Goal: Find specific page/section: Find specific page/section

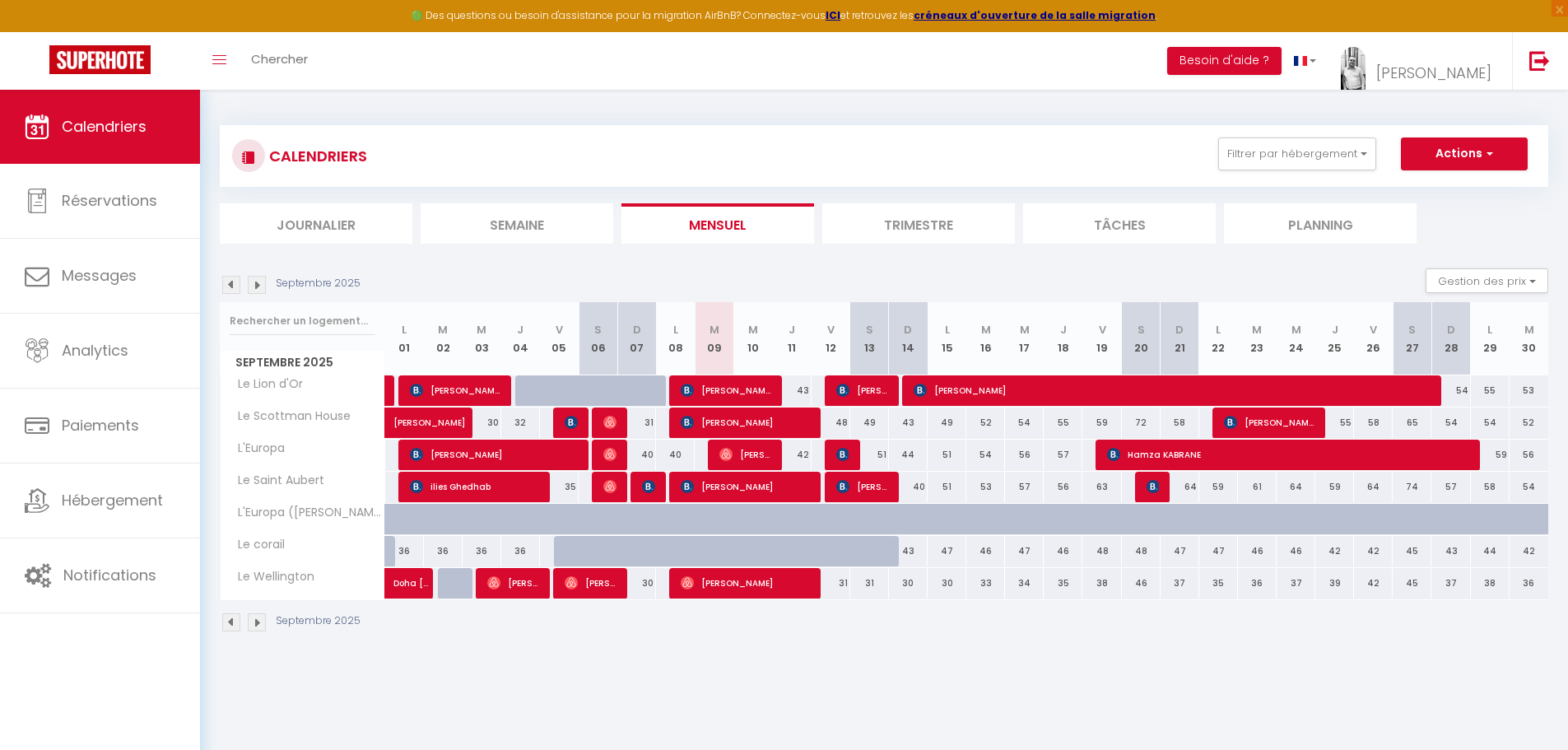
click at [254, 282] on img at bounding box center [257, 285] width 18 height 18
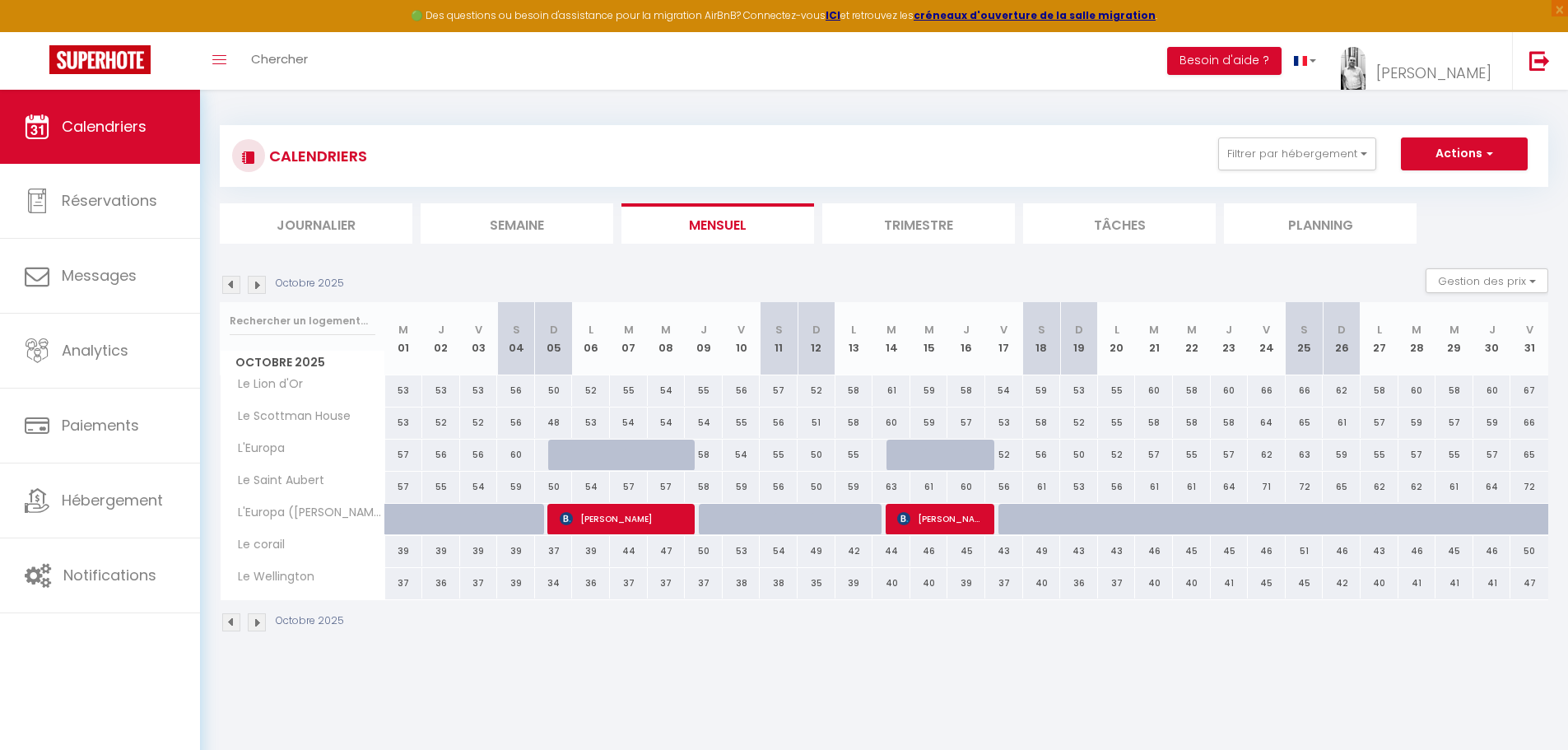
click at [260, 284] on img at bounding box center [257, 285] width 18 height 18
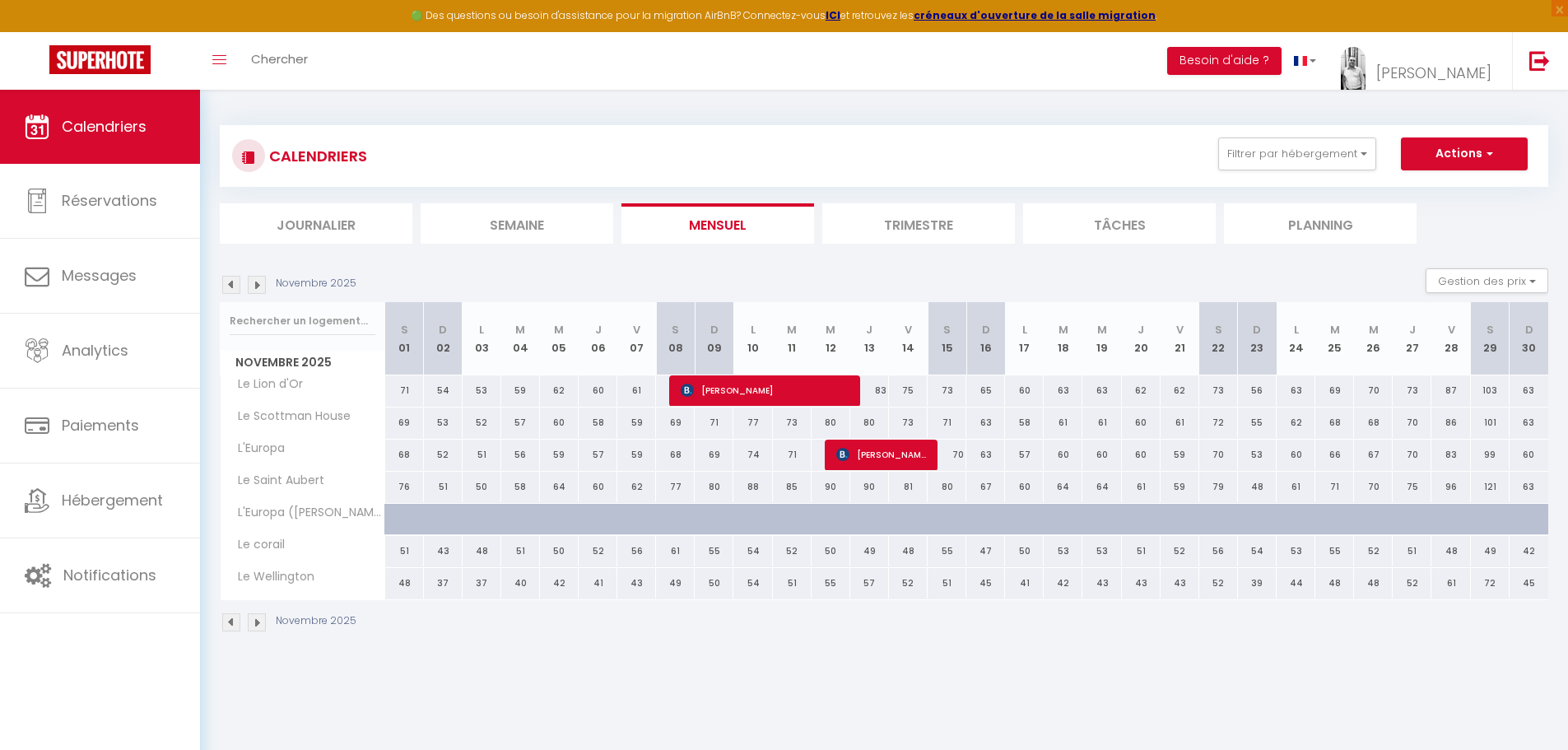
click at [260, 284] on img at bounding box center [257, 285] width 18 height 18
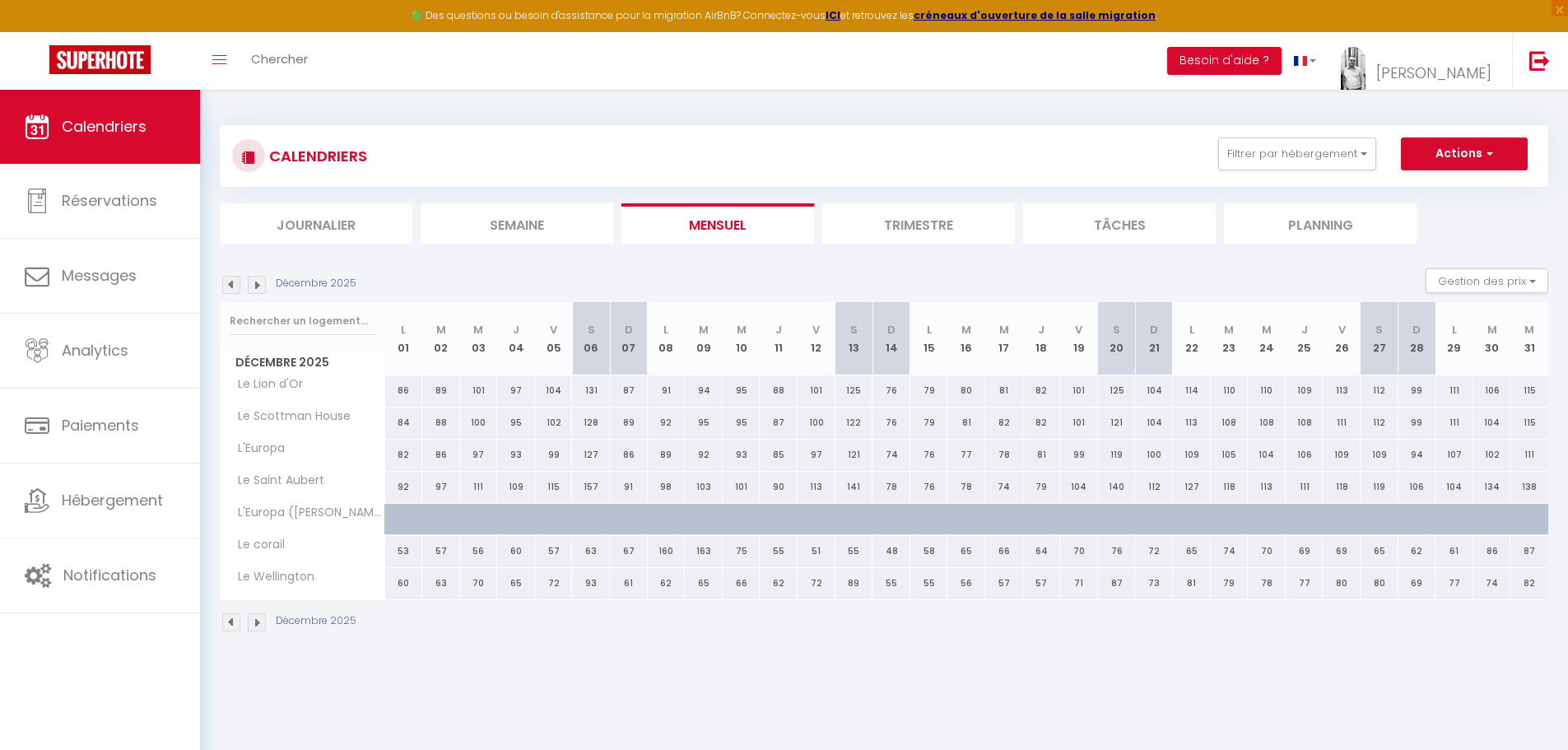
click at [237, 278] on img at bounding box center [232, 285] width 18 height 18
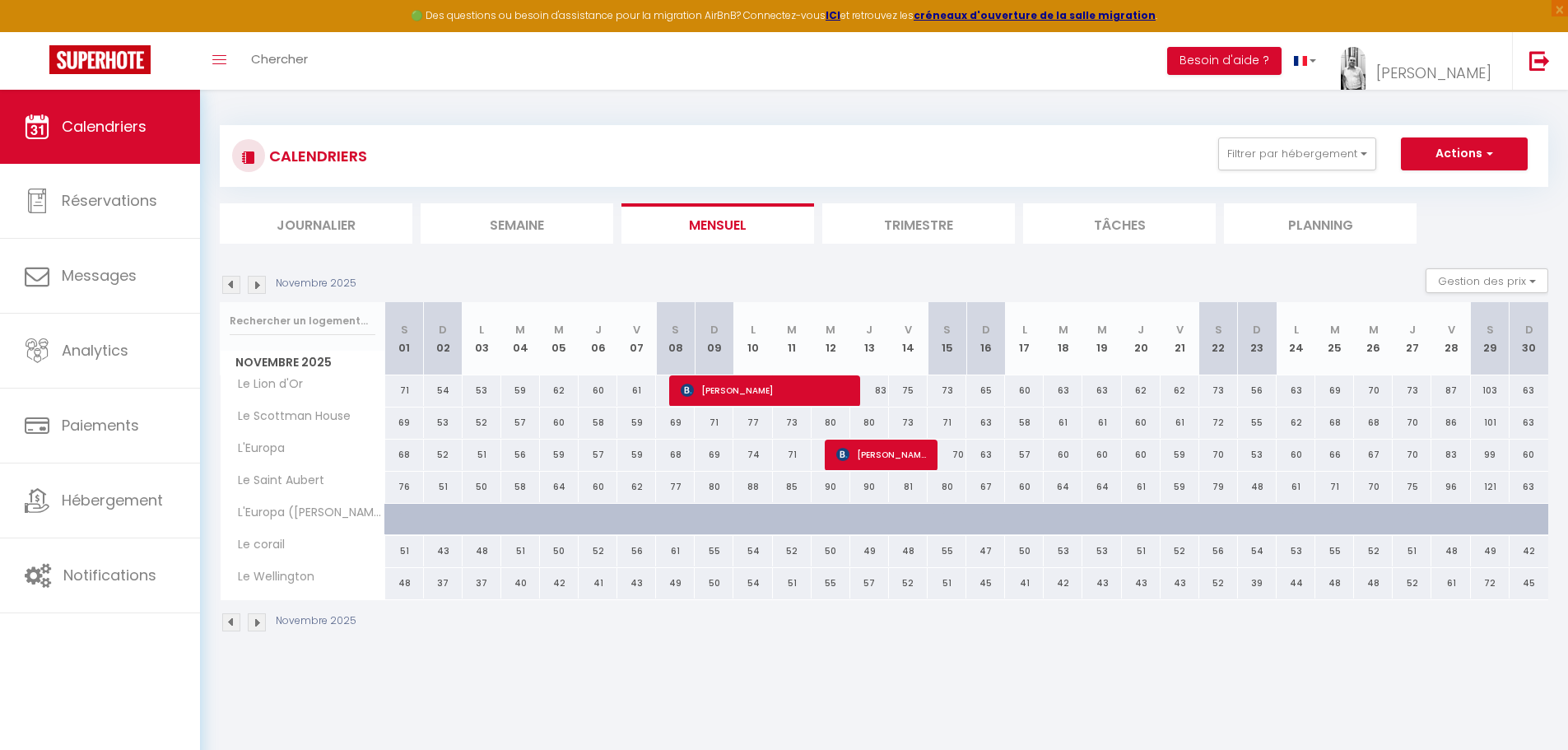
click at [233, 284] on img at bounding box center [232, 285] width 18 height 18
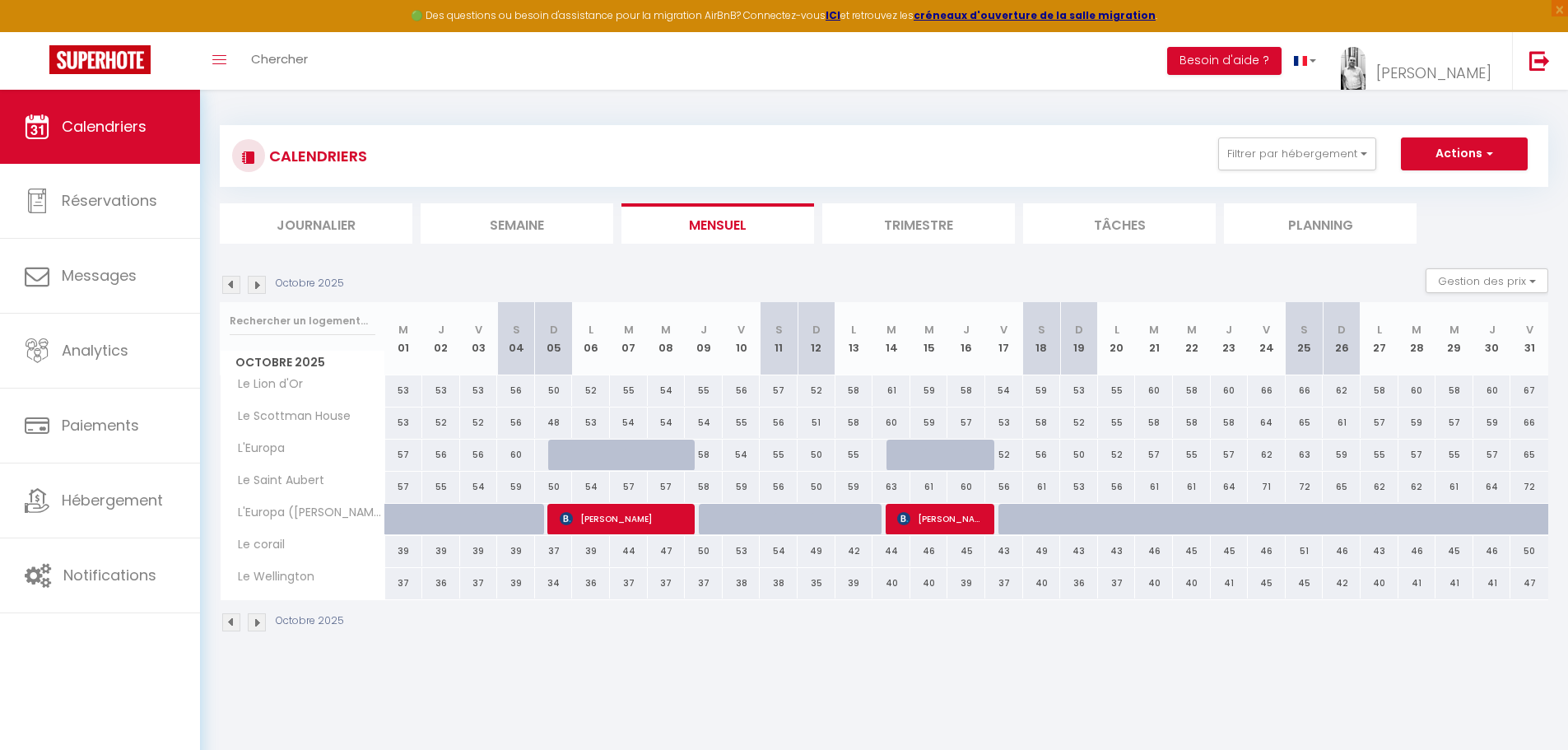
click at [233, 284] on img at bounding box center [232, 285] width 18 height 18
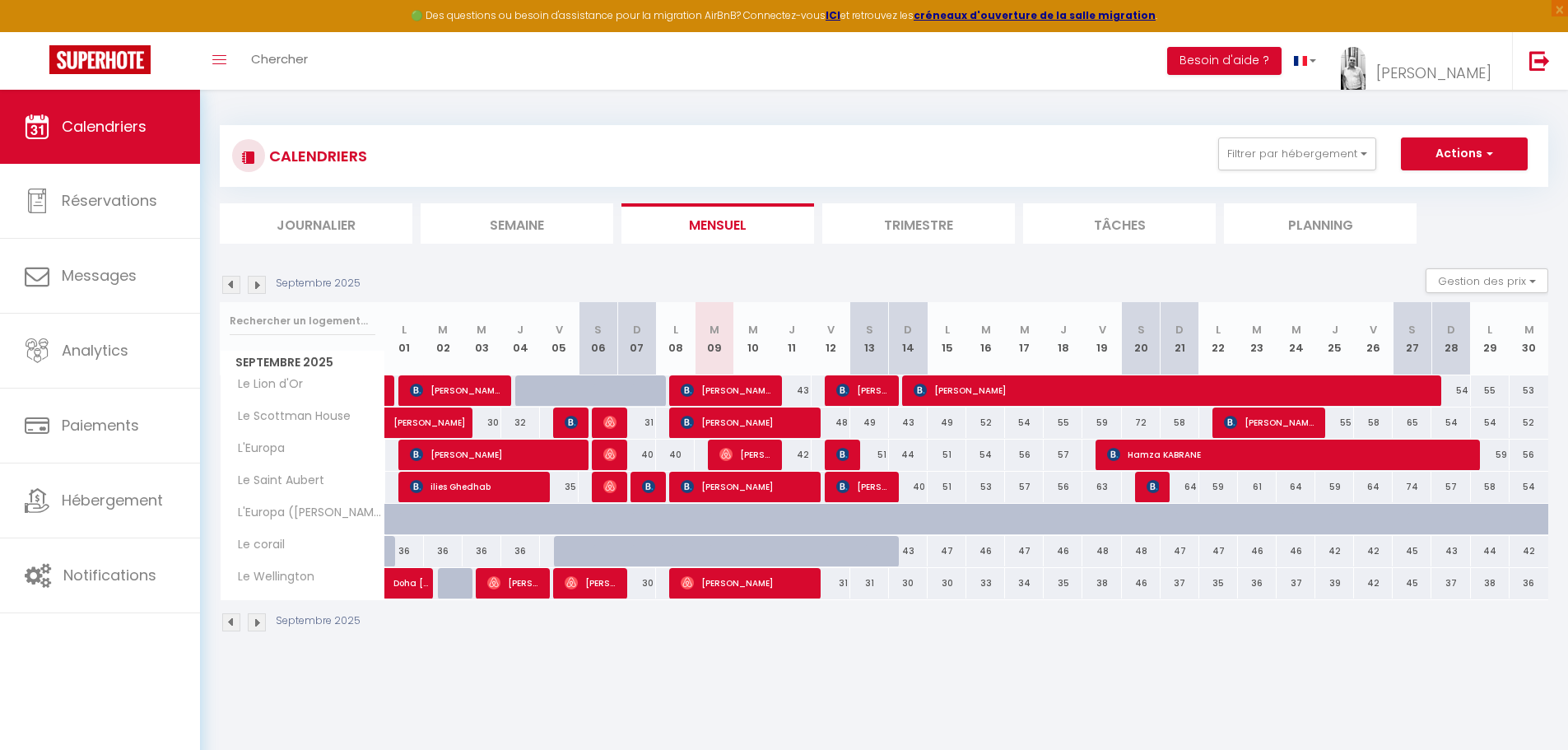
click at [258, 288] on img at bounding box center [257, 285] width 18 height 18
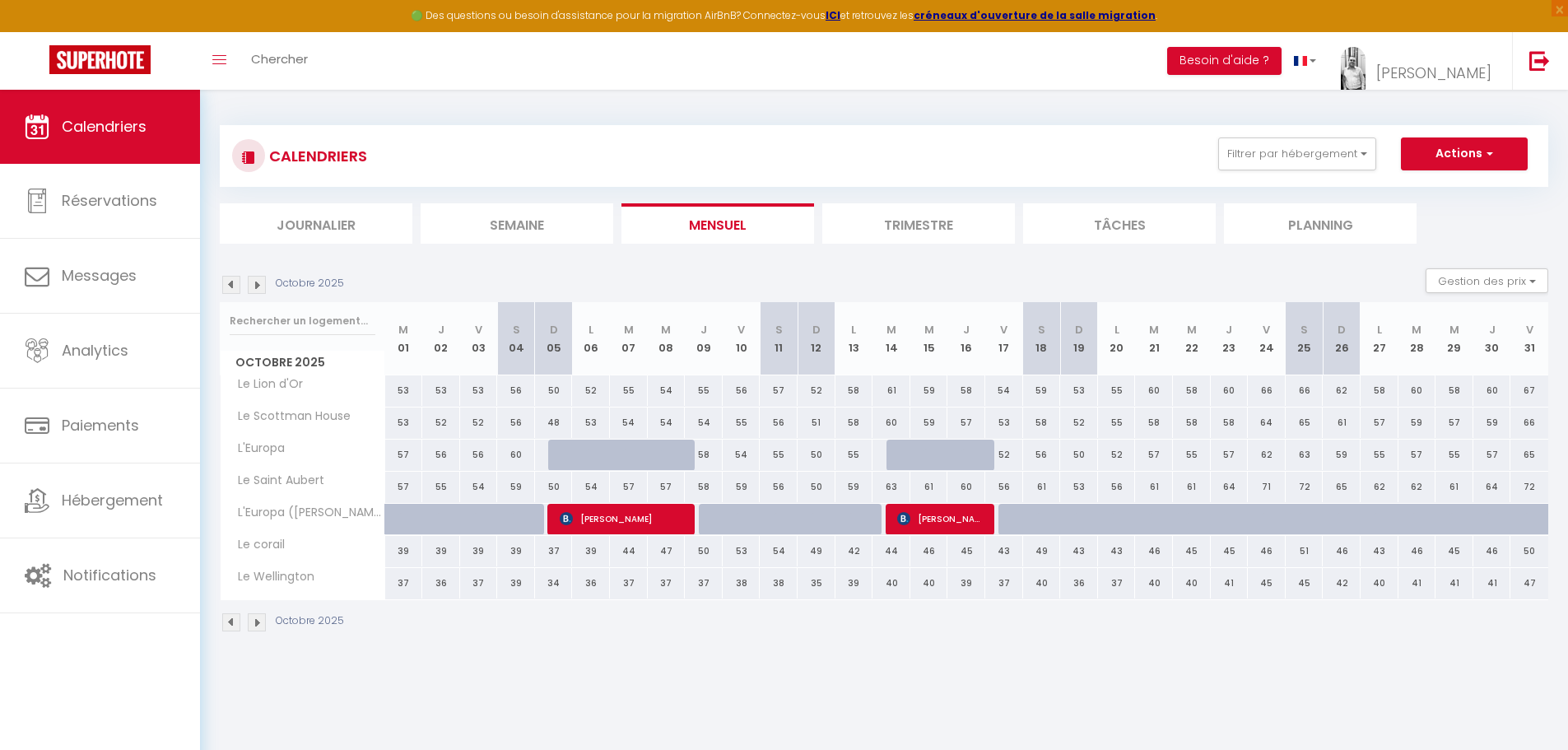
click at [258, 288] on img at bounding box center [257, 285] width 18 height 18
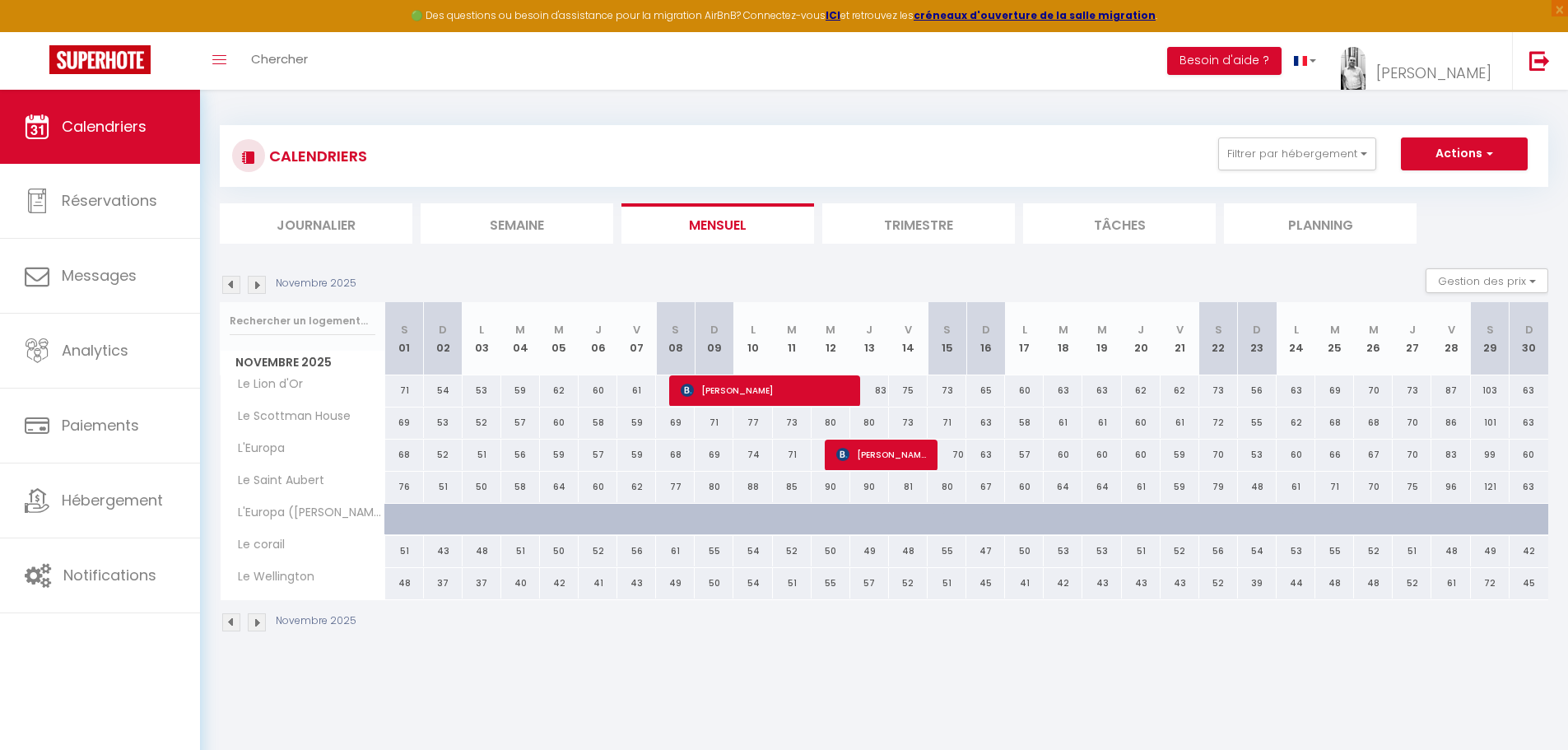
click at [233, 286] on img at bounding box center [232, 285] width 18 height 18
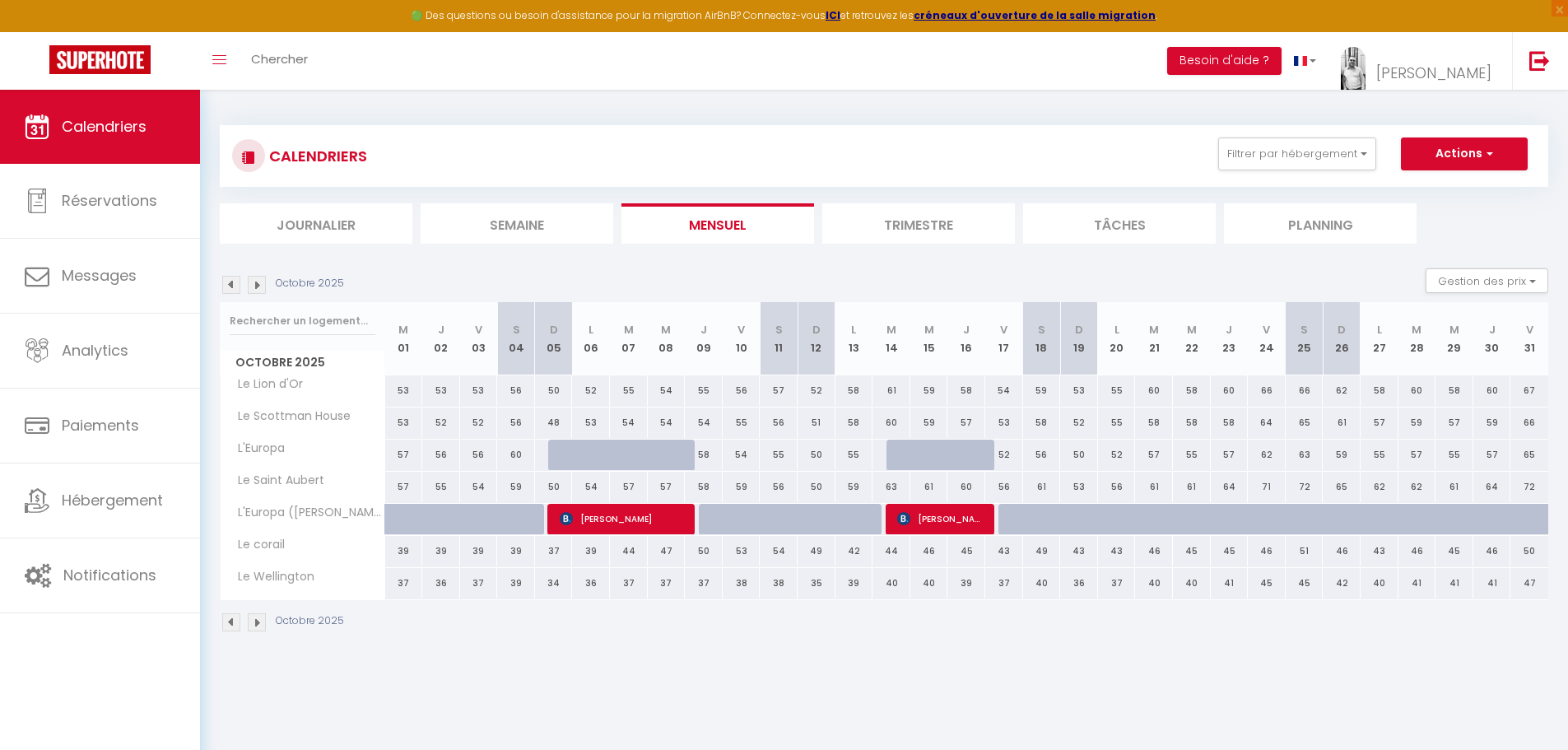
click at [264, 282] on img at bounding box center [257, 285] width 18 height 18
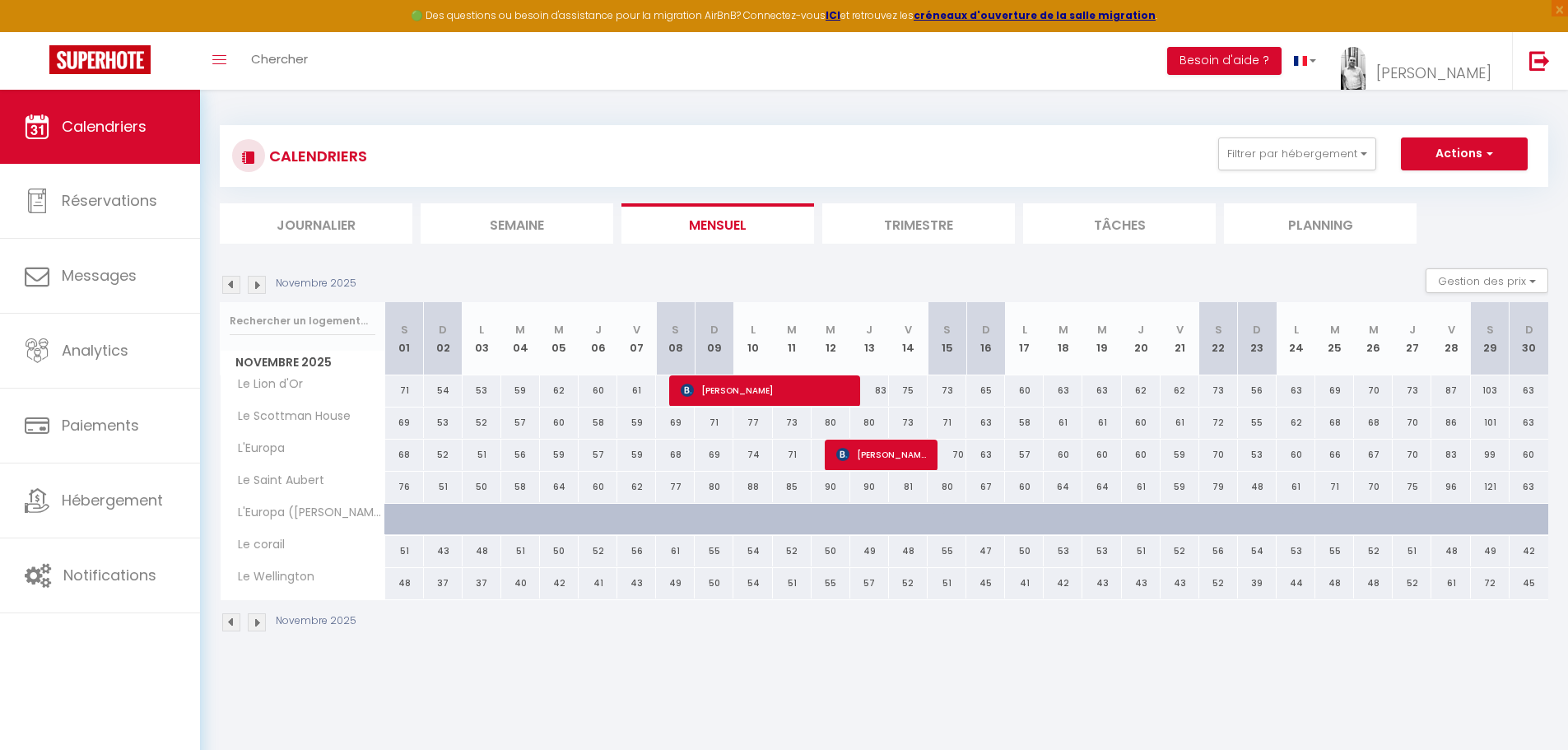
click at [260, 283] on img at bounding box center [257, 285] width 18 height 18
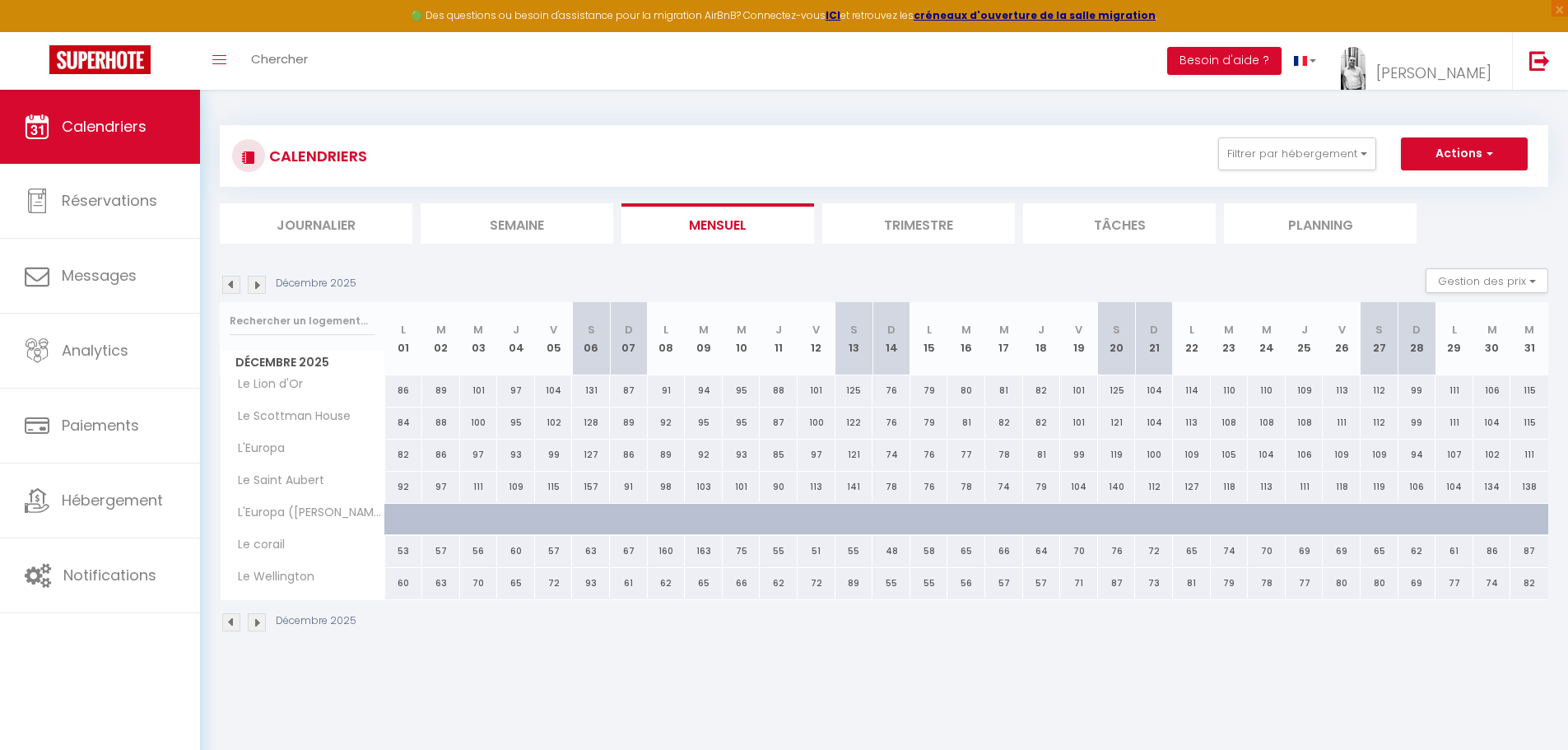
click at [235, 287] on img at bounding box center [232, 285] width 18 height 18
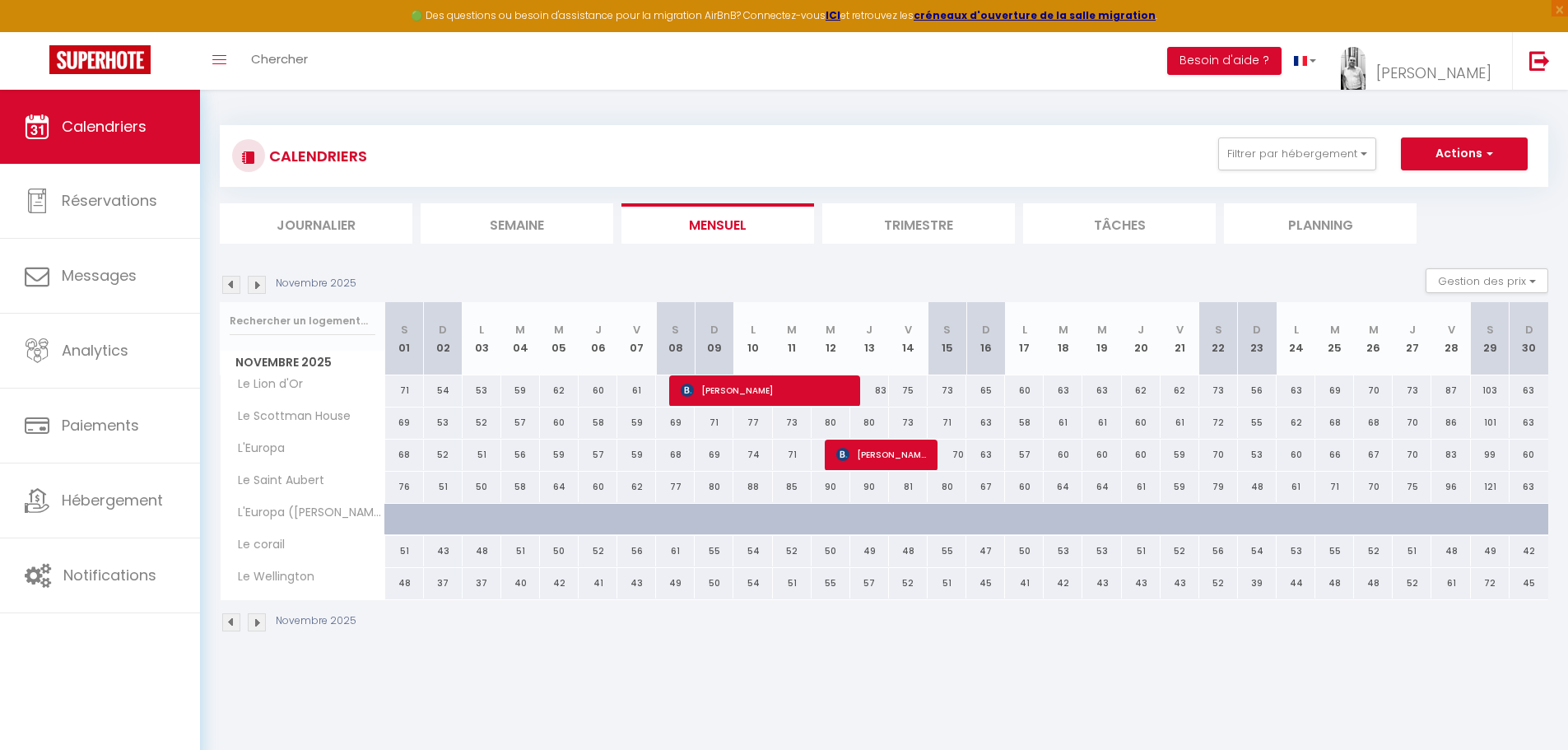
click at [234, 287] on img at bounding box center [232, 285] width 18 height 18
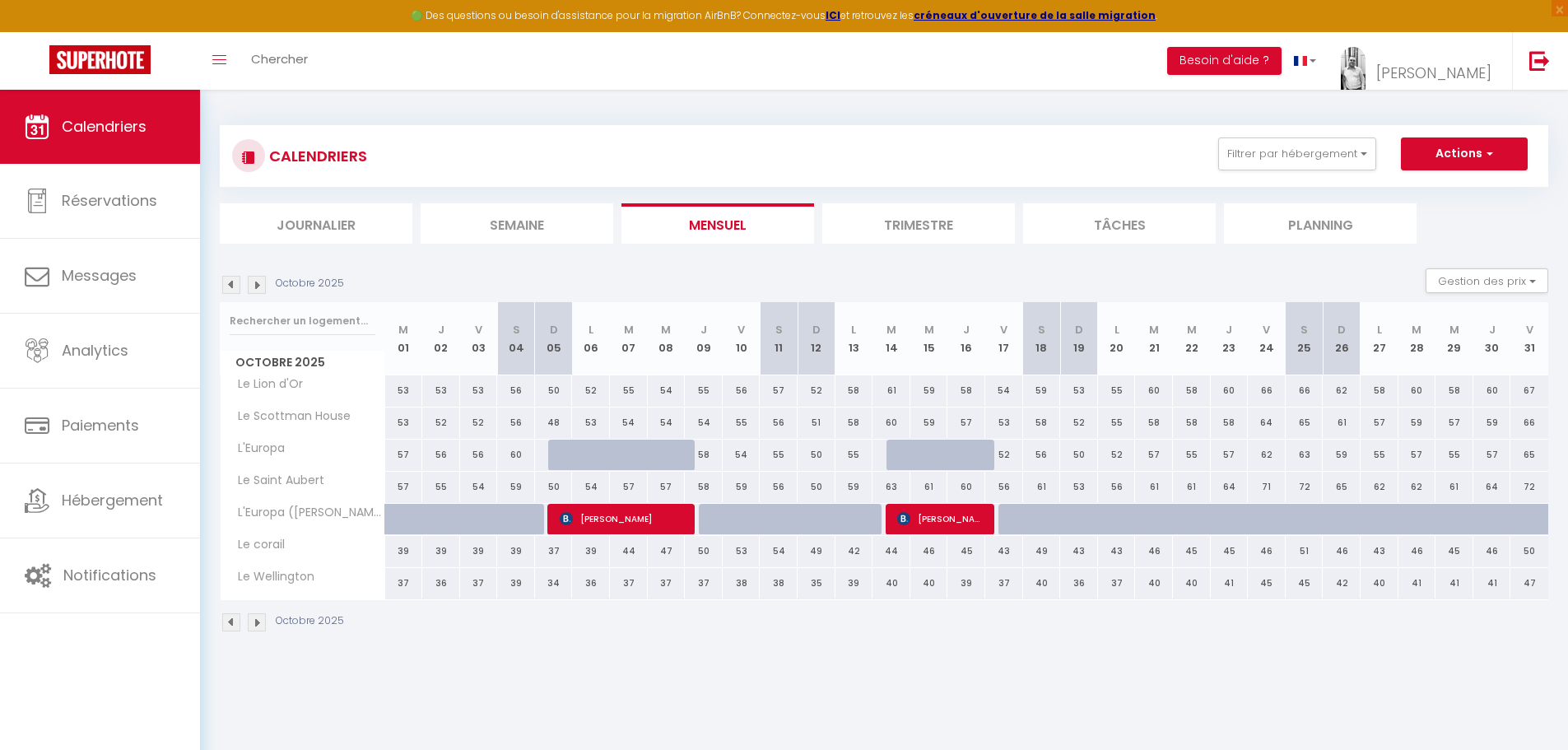
click at [234, 287] on img at bounding box center [232, 285] width 18 height 18
